Goal: Task Accomplishment & Management: Manage account settings

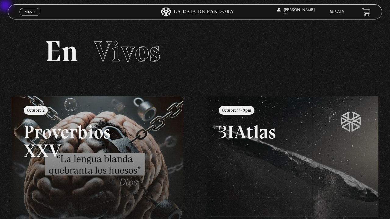
click at [32, 11] on span "Menu" at bounding box center [30, 12] width 10 height 4
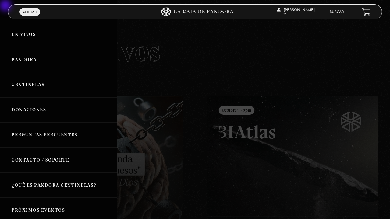
click at [32, 85] on link "Centinelas" at bounding box center [58, 84] width 117 height 25
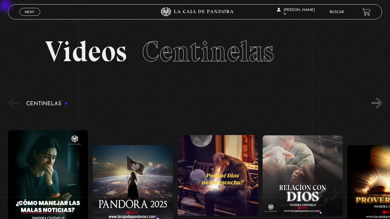
click at [32, 10] on span "Menu" at bounding box center [30, 12] width 10 height 4
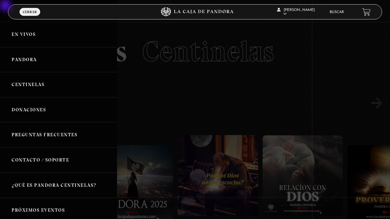
click at [32, 61] on link "Pandora" at bounding box center [58, 59] width 117 height 25
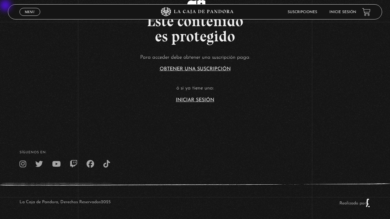
scroll to position [181, 0]
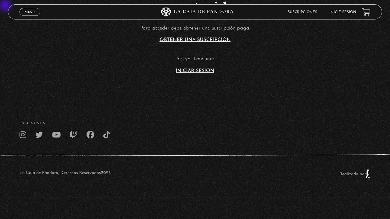
click at [207, 71] on link "Iniciar Sesión" at bounding box center [195, 70] width 38 height 5
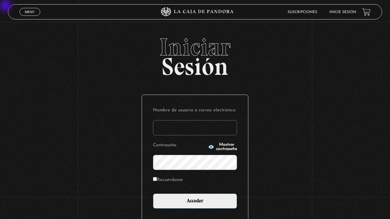
click at [216, 149] on span "Mostrar contraseña" at bounding box center [226, 147] width 21 height 9
click at [162, 180] on label "Recuérdame" at bounding box center [168, 180] width 30 height 9
click at [157, 180] on input "Recuérdame" at bounding box center [155, 179] width 4 height 4
checkbox input "true"
click at [162, 130] on input "Nombre de usuario o correo electrónico" at bounding box center [195, 127] width 84 height 15
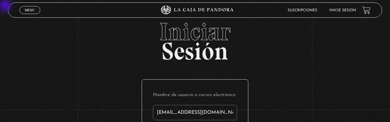
type input "marciajm@gmail.com"
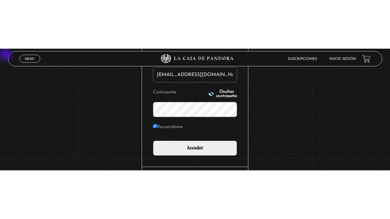
scroll to position [52, 0]
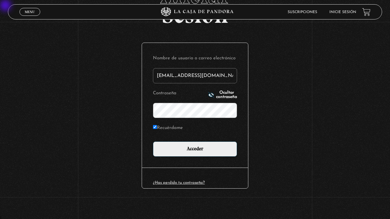
click at [153, 142] on input "Acceder" at bounding box center [195, 149] width 84 height 15
